Goal: Task Accomplishment & Management: Use online tool/utility

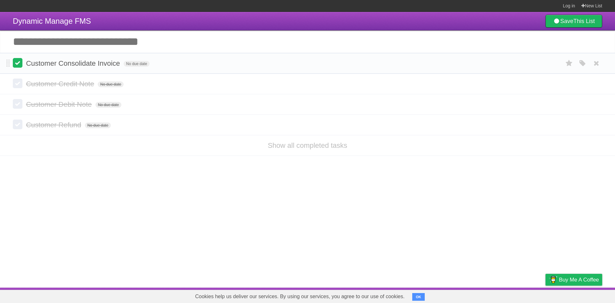
click at [20, 62] on label at bounding box center [18, 63] width 10 height 10
